Goal: Transaction & Acquisition: Download file/media

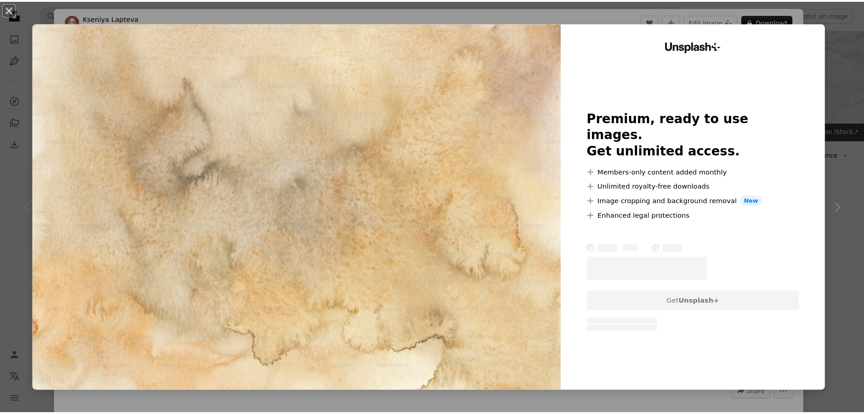
scroll to position [45, 0]
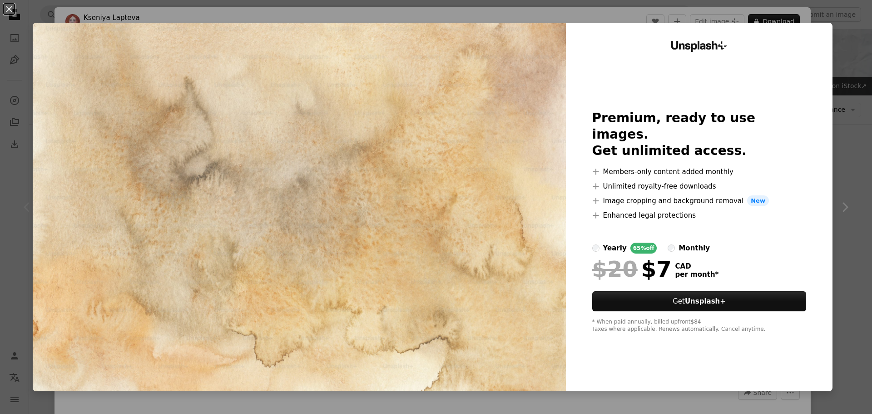
click at [835, 39] on div "An X shape Unsplash+ Premium, ready to use images. Get unlimited access. A plus…" at bounding box center [436, 207] width 872 height 414
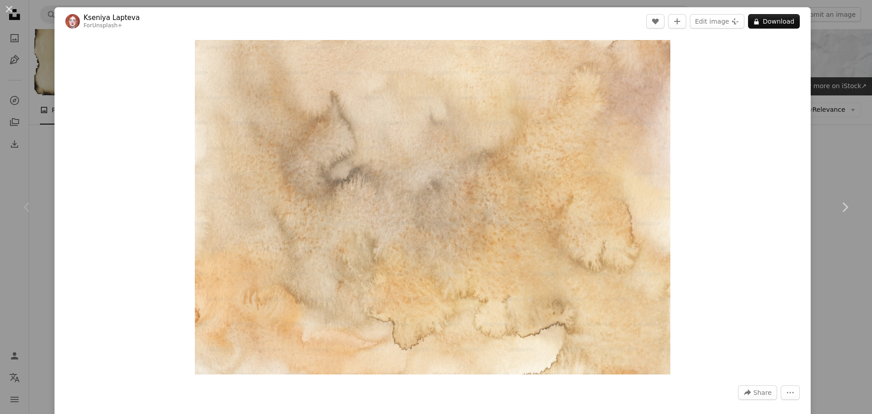
click at [834, 20] on div "An X shape Chevron left Chevron right [PERSON_NAME] For Unsplash+ A heart A plu…" at bounding box center [436, 207] width 872 height 414
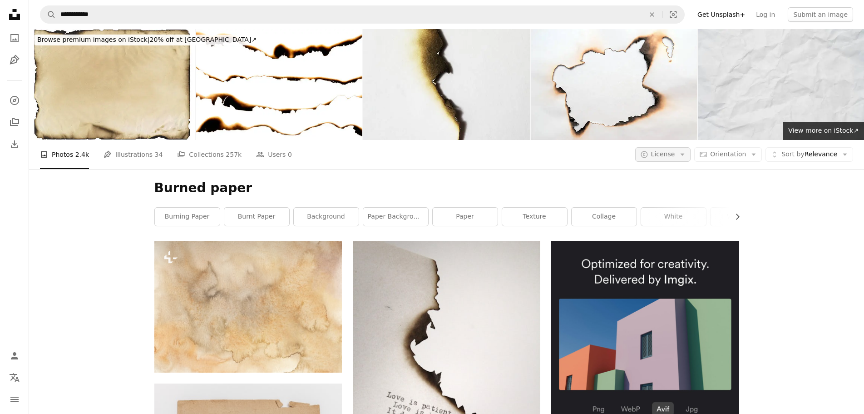
click at [675, 150] on span "License" at bounding box center [663, 153] width 24 height 7
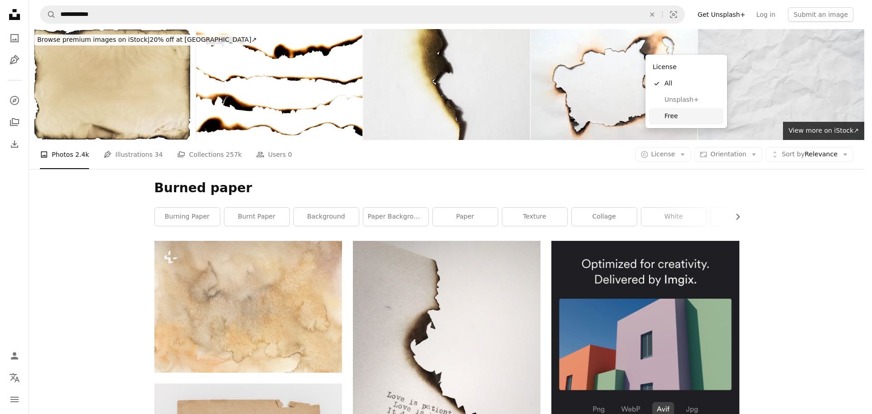
click at [695, 113] on span "Free" at bounding box center [691, 116] width 55 height 9
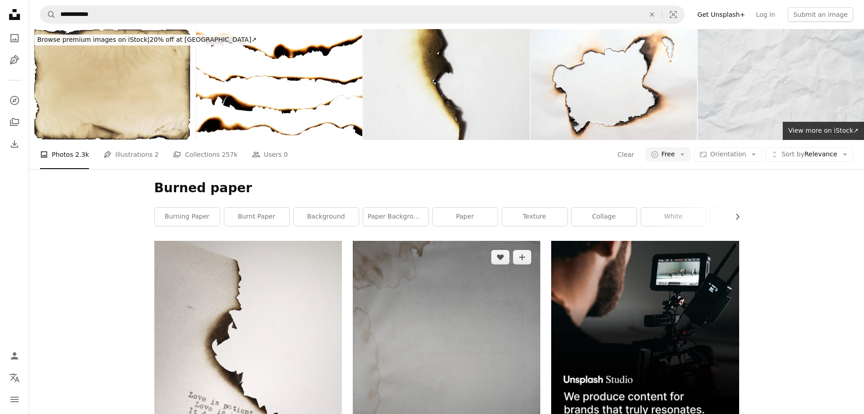
click at [491, 241] on img at bounding box center [447, 368] width 188 height 254
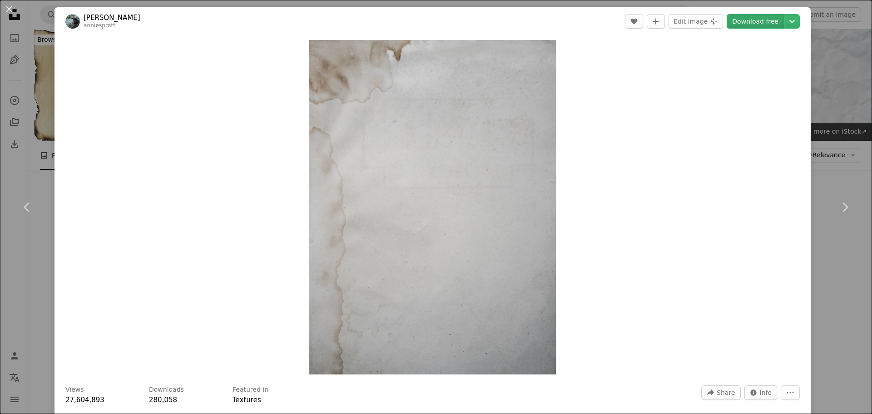
click at [775, 21] on link "Download free" at bounding box center [754, 21] width 57 height 15
